Goal: Complete application form

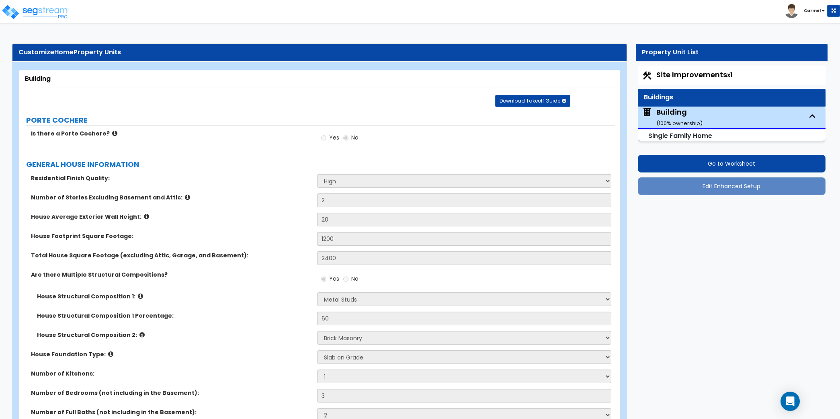
select select "2"
select select "8"
select select "5"
select select "3"
select select "2"
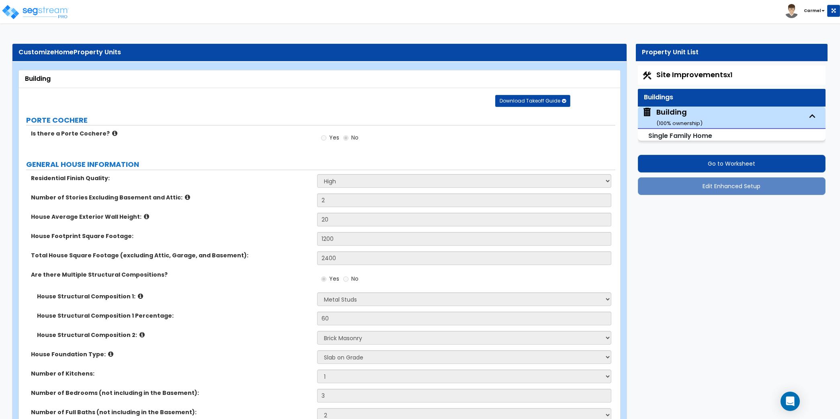
select select "2"
select select "1"
select select "3"
select select "7"
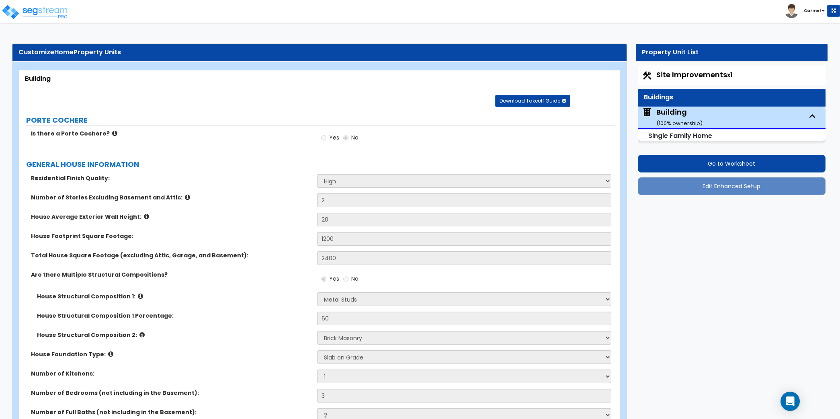
select select "4"
select select "1"
select select "2"
select select "3"
select select "1"
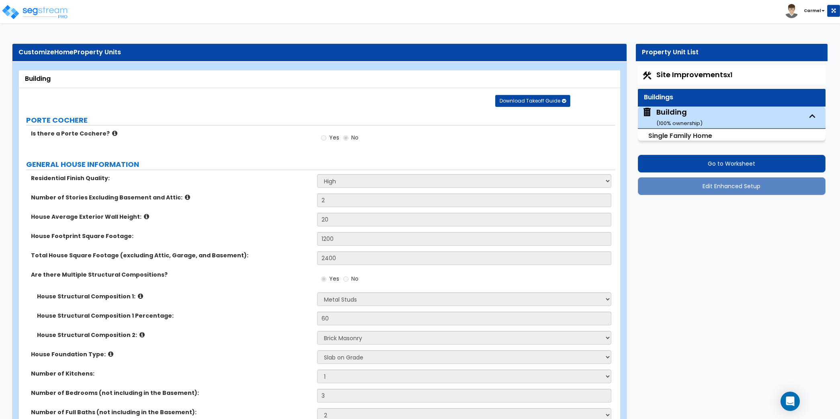
select select "1"
select select "5"
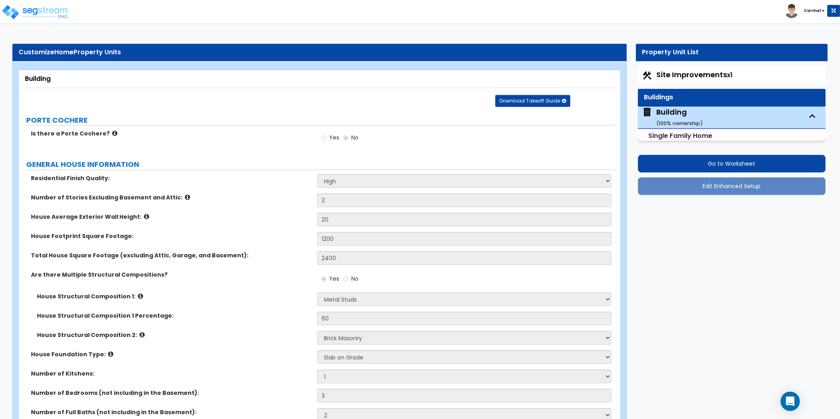
select select "3"
select select "4"
select select "2"
select select "1"
select select "2"
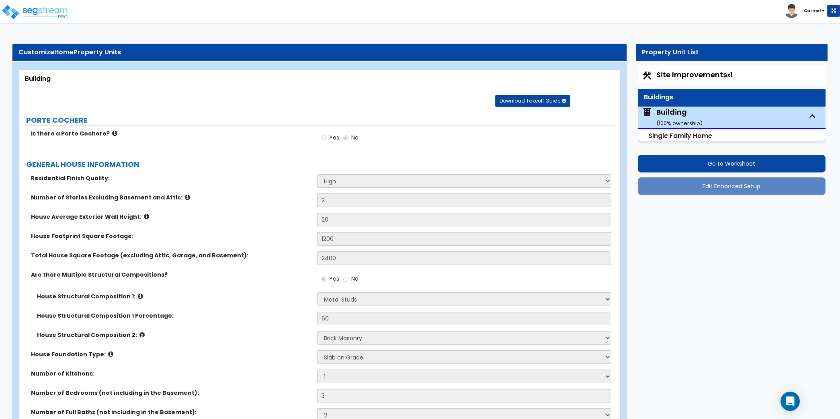
select select "1"
select select "3"
select select "1"
select select "2"
select select "1"
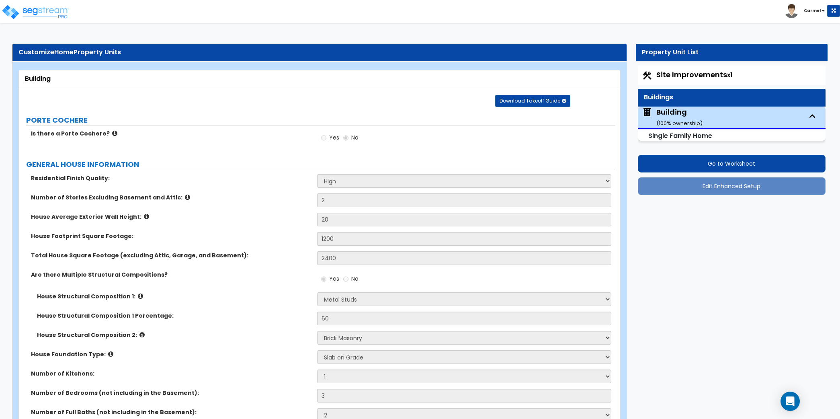
select select "1"
select select "2"
select select "3"
select select "1"
select select "3"
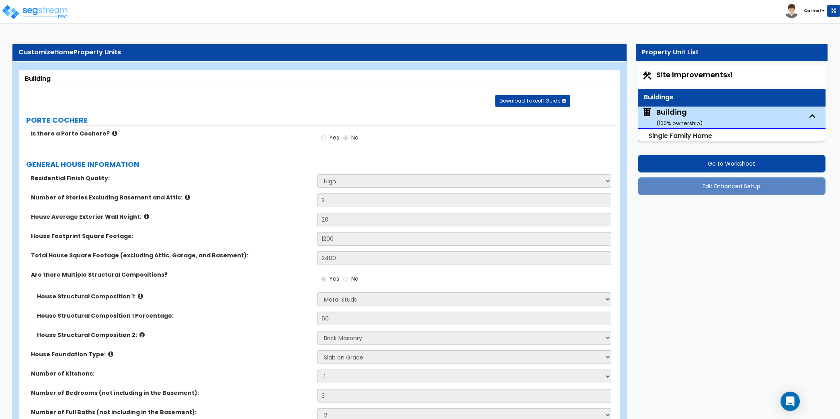
select select "5"
select select "1"
select select "2"
select select "7"
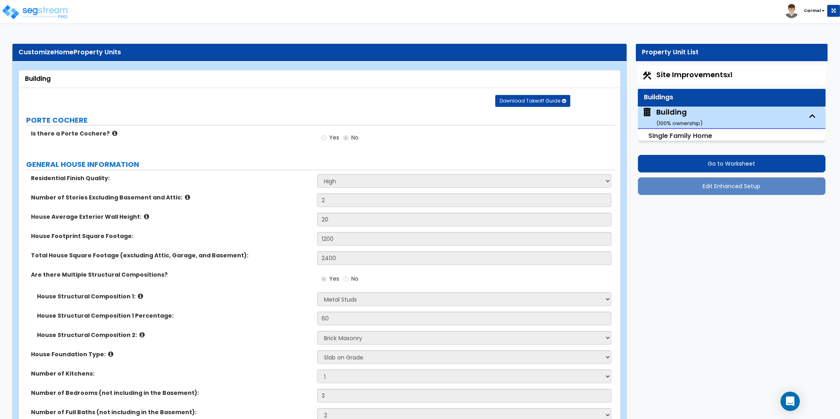
select select "2"
select select "1"
select select "5"
select select "1"
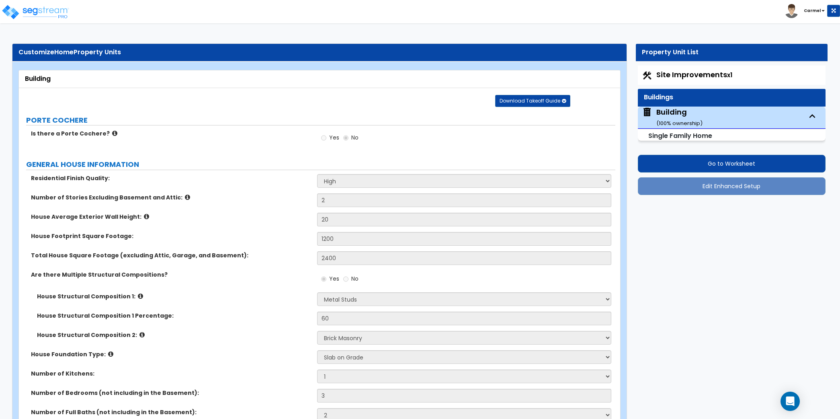
select select "3"
select select "1"
select select "3"
select select "5"
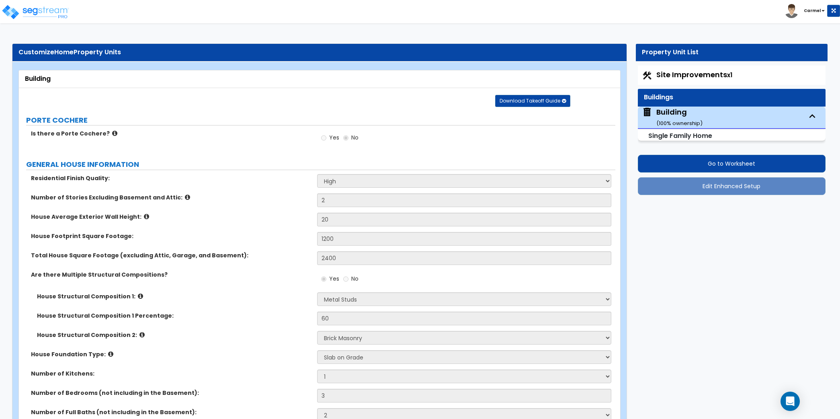
select select "2"
select select "1"
select select "3"
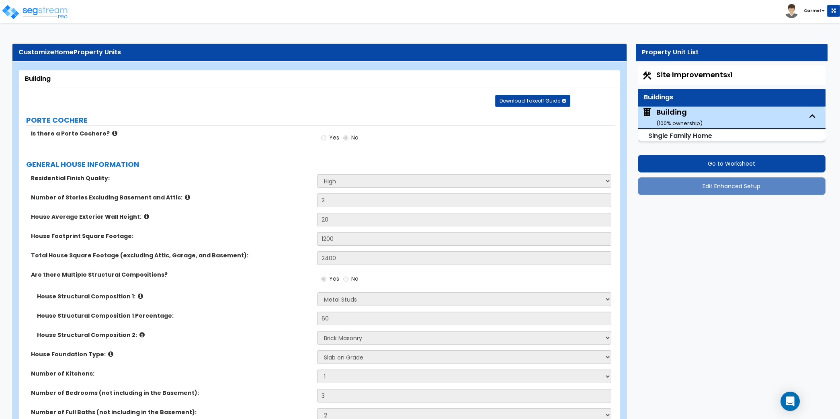
select select "3"
select select "2"
select select "1"
select select "2"
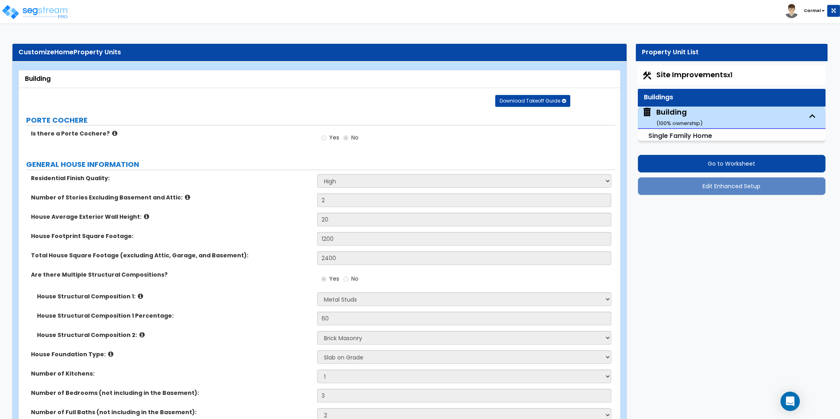
select select "2"
select select "1"
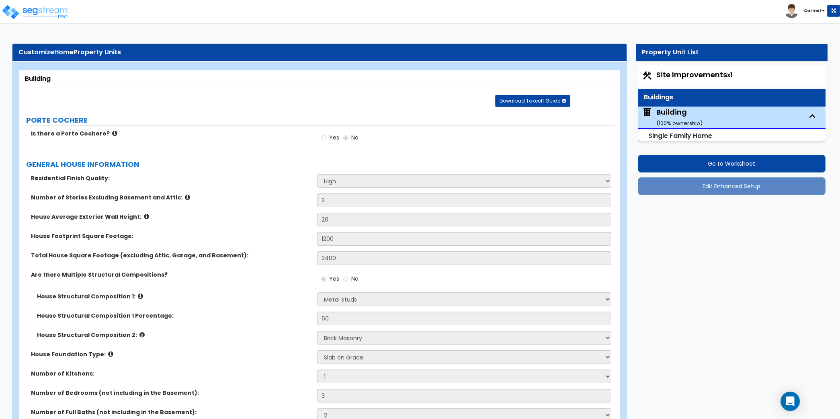
select select "2"
select select "7"
select select "1"
select select "4"
select select "1"
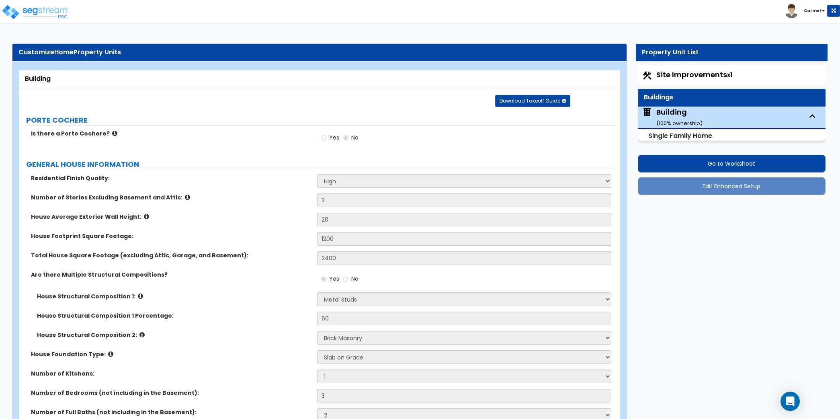
select select "1"
select select "3"
